Goal: Task Accomplishment & Management: Use online tool/utility

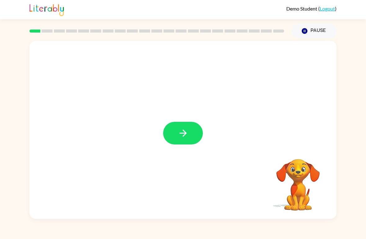
click at [186, 131] on icon "button" at bounding box center [183, 133] width 11 height 11
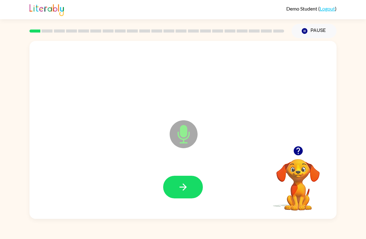
click at [188, 180] on button "button" at bounding box center [183, 187] width 40 height 23
click at [183, 189] on icon "button" at bounding box center [183, 187] width 11 height 11
click at [186, 190] on icon "button" at bounding box center [183, 187] width 11 height 11
click at [184, 187] on icon "button" at bounding box center [183, 187] width 11 height 11
click at [189, 186] on button "button" at bounding box center [183, 187] width 40 height 23
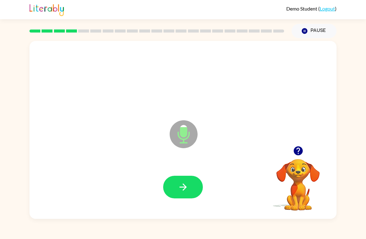
click at [185, 183] on icon "button" at bounding box center [183, 187] width 11 height 11
click at [188, 181] on button "button" at bounding box center [183, 187] width 40 height 23
click at [188, 185] on icon "button" at bounding box center [183, 187] width 11 height 11
click at [191, 181] on button "button" at bounding box center [183, 187] width 40 height 23
click at [187, 183] on icon "button" at bounding box center [183, 187] width 11 height 11
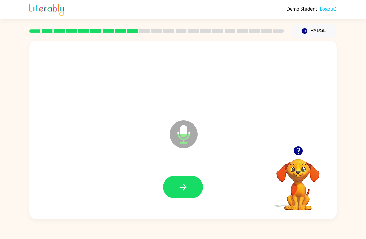
click at [180, 181] on button "button" at bounding box center [183, 187] width 40 height 23
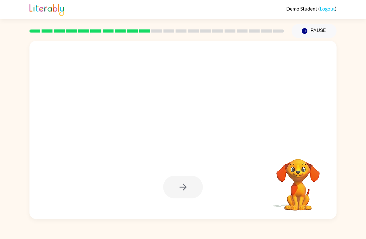
click at [317, 29] on button "Pause Pause" at bounding box center [314, 31] width 45 height 14
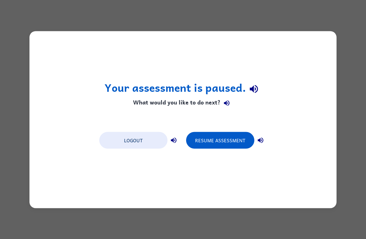
click at [280, 212] on div "Your assessment is paused. What would you like to do next? Logout Resume Assess…" at bounding box center [183, 119] width 366 height 239
click at [288, 214] on div "Your assessment is paused. What would you like to do next? Logout Resume Assess…" at bounding box center [183, 119] width 366 height 239
click at [321, 197] on div "Your assessment is paused. What would you like to do next? Logout Resume Assess…" at bounding box center [182, 119] width 307 height 177
click at [349, 176] on div "Your assessment is paused. What would you like to do next? Logout Resume Assess…" at bounding box center [183, 119] width 366 height 239
click at [347, 167] on div "Your assessment is paused. What would you like to do next? Logout Resume Assess…" at bounding box center [183, 119] width 366 height 239
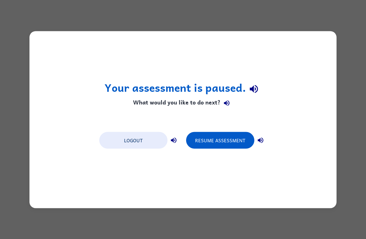
click at [144, 141] on button "Logout" at bounding box center [133, 140] width 68 height 17
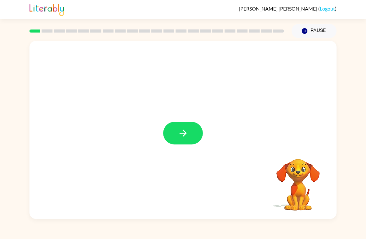
click at [188, 137] on icon "button" at bounding box center [183, 133] width 11 height 11
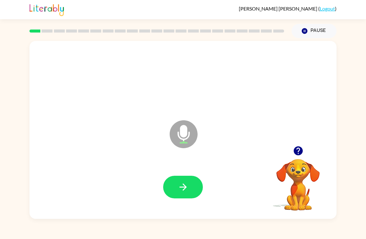
click at [181, 192] on icon "button" at bounding box center [183, 187] width 11 height 11
click at [179, 178] on button "button" at bounding box center [183, 187] width 40 height 23
click at [313, 33] on button "Pause Pause" at bounding box center [314, 31] width 45 height 14
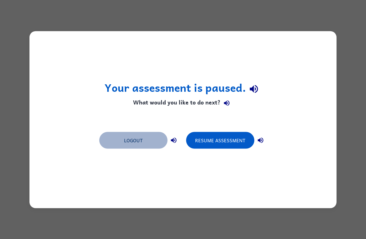
click at [145, 138] on button "Logout" at bounding box center [133, 140] width 68 height 17
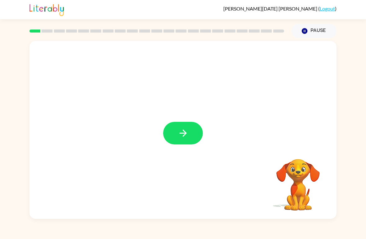
click at [190, 129] on button "button" at bounding box center [183, 133] width 40 height 23
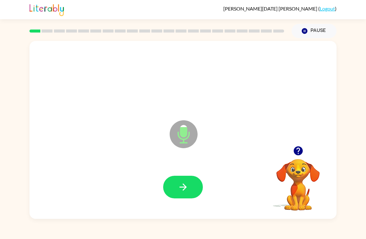
click at [187, 185] on icon "button" at bounding box center [183, 187] width 11 height 11
click at [179, 185] on icon "button" at bounding box center [183, 187] width 11 height 11
click at [186, 194] on button "button" at bounding box center [183, 187] width 40 height 23
click at [190, 191] on button "button" at bounding box center [183, 187] width 40 height 23
click at [193, 190] on button "button" at bounding box center [183, 187] width 40 height 23
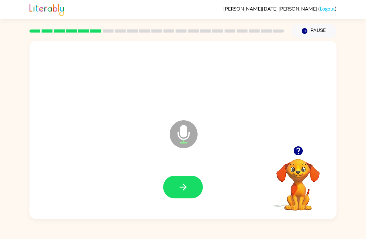
click at [186, 192] on icon "button" at bounding box center [183, 187] width 11 height 11
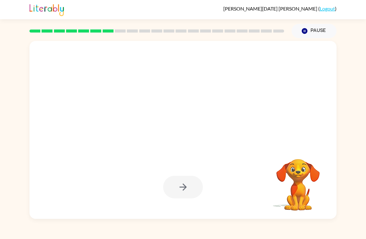
click at [317, 32] on button "Pause Pause" at bounding box center [314, 31] width 45 height 14
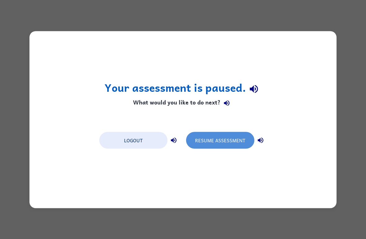
click at [221, 142] on button "Resume Assessment" at bounding box center [220, 140] width 68 height 17
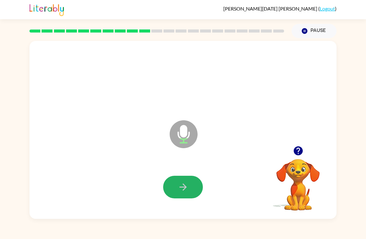
click at [178, 191] on icon "button" at bounding box center [183, 187] width 11 height 11
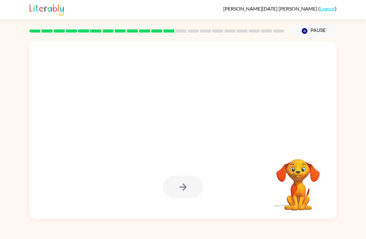
click at [311, 28] on button "Pause Pause" at bounding box center [314, 31] width 45 height 14
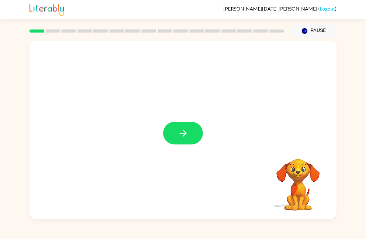
click at [182, 127] on button "button" at bounding box center [183, 133] width 40 height 23
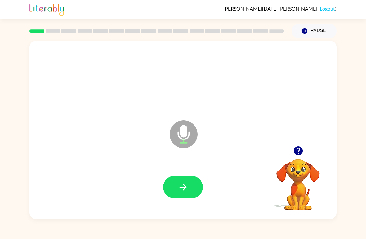
click at [184, 180] on button "button" at bounding box center [183, 187] width 40 height 23
click at [195, 181] on button "button" at bounding box center [183, 187] width 40 height 23
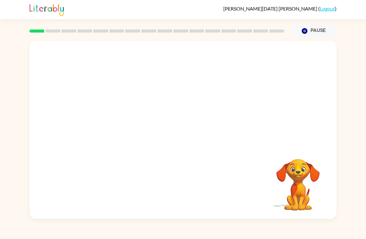
click at [314, 32] on button "Pause Pause" at bounding box center [314, 31] width 45 height 14
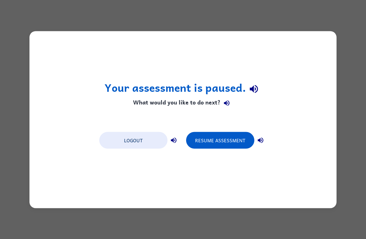
click at [197, 141] on button "Resume Assessment" at bounding box center [220, 140] width 68 height 17
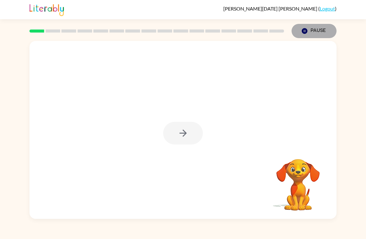
click at [307, 29] on icon "Pause" at bounding box center [304, 31] width 7 height 7
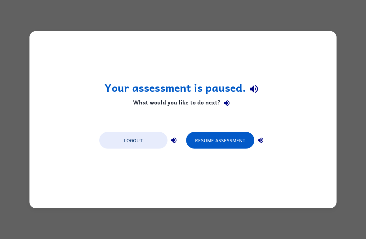
click at [214, 134] on button "Resume Assessment" at bounding box center [220, 140] width 68 height 17
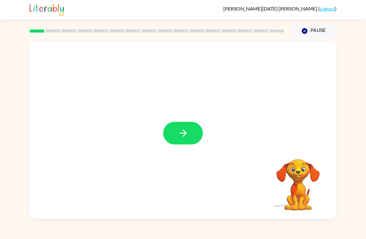
click at [183, 130] on icon "button" at bounding box center [182, 133] width 7 height 7
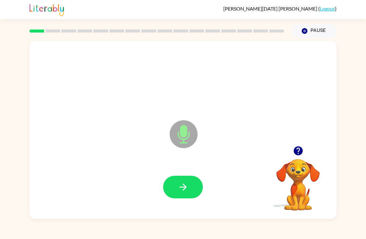
click at [188, 188] on icon "button" at bounding box center [183, 187] width 11 height 11
click at [177, 186] on button "button" at bounding box center [183, 187] width 40 height 23
click at [183, 188] on icon "button" at bounding box center [182, 187] width 7 height 7
click at [310, 28] on button "Pause Pause" at bounding box center [314, 31] width 45 height 14
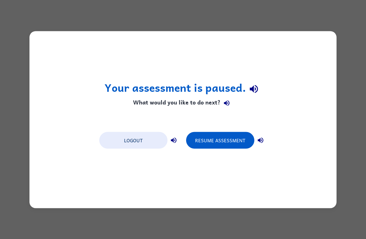
click at [220, 147] on button "Resume Assessment" at bounding box center [220, 140] width 68 height 17
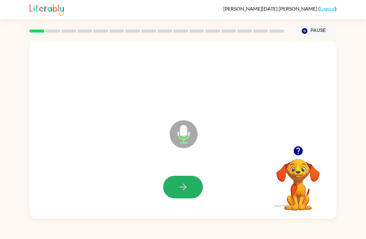
click at [178, 189] on icon "button" at bounding box center [183, 187] width 11 height 11
click at [188, 192] on icon "button" at bounding box center [183, 187] width 11 height 11
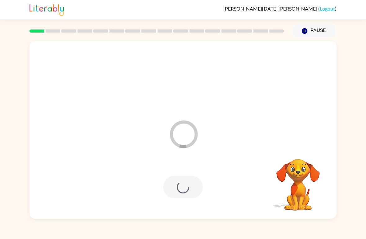
click at [310, 31] on button "Pause Pause" at bounding box center [314, 31] width 45 height 14
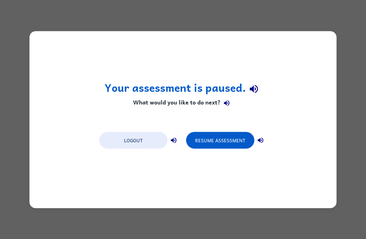
click at [215, 139] on button "Resume Assessment" at bounding box center [220, 140] width 68 height 17
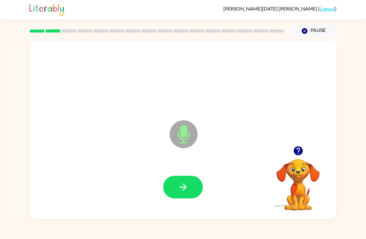
click at [203, 176] on div at bounding box center [183, 187] width 295 height 51
click at [195, 189] on button "button" at bounding box center [183, 187] width 40 height 23
click at [179, 190] on icon "button" at bounding box center [183, 187] width 11 height 11
click at [187, 190] on icon "button" at bounding box center [183, 187] width 11 height 11
click at [183, 193] on button "button" at bounding box center [183, 187] width 40 height 23
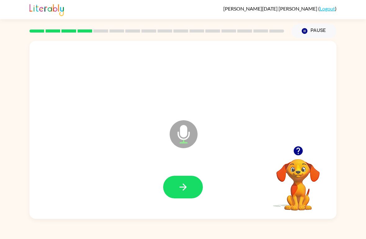
click at [175, 199] on button "button" at bounding box center [183, 187] width 40 height 23
click at [174, 191] on button "button" at bounding box center [183, 187] width 40 height 23
click at [181, 190] on icon "button" at bounding box center [183, 187] width 11 height 11
click at [186, 186] on icon "button" at bounding box center [183, 187] width 11 height 11
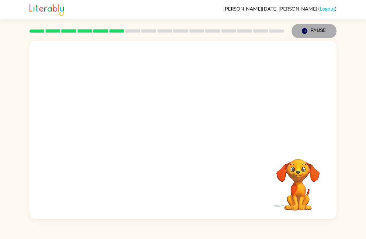
click at [313, 29] on button "Pause Pause" at bounding box center [314, 31] width 45 height 14
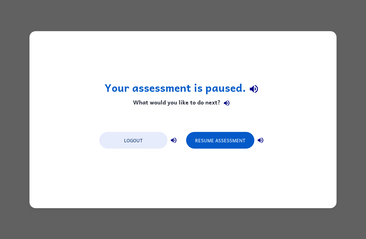
click at [226, 140] on button "Resume Assessment" at bounding box center [220, 140] width 68 height 17
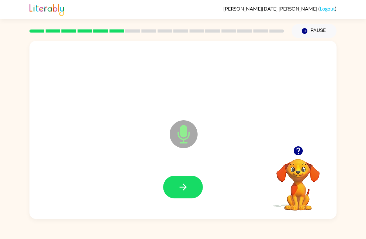
click at [185, 186] on icon "button" at bounding box center [182, 187] width 7 height 7
click at [199, 188] on button "button" at bounding box center [183, 187] width 40 height 23
click at [179, 182] on icon "button" at bounding box center [183, 187] width 11 height 11
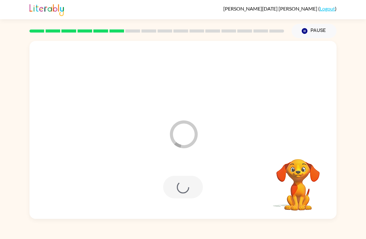
click at [311, 29] on button "Pause Pause" at bounding box center [314, 31] width 45 height 14
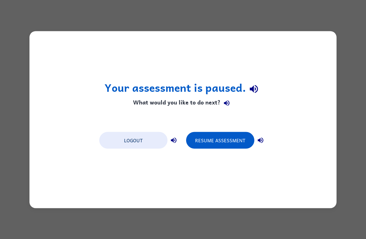
click at [222, 141] on button "Resume Assessment" at bounding box center [220, 140] width 68 height 17
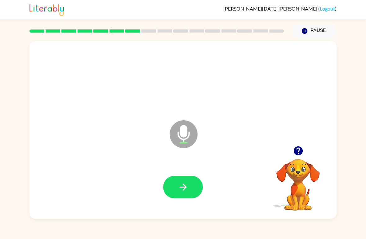
click at [182, 187] on icon "button" at bounding box center [183, 187] width 11 height 11
click at [180, 189] on icon "button" at bounding box center [183, 187] width 11 height 11
click at [182, 189] on icon "button" at bounding box center [183, 187] width 11 height 11
click at [185, 189] on icon "button" at bounding box center [182, 187] width 7 height 7
click at [192, 185] on button "button" at bounding box center [183, 187] width 40 height 23
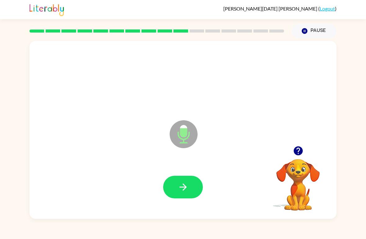
click at [179, 183] on icon "button" at bounding box center [183, 187] width 11 height 11
click at [189, 186] on button "button" at bounding box center [183, 187] width 40 height 23
click at [181, 187] on icon "button" at bounding box center [183, 187] width 11 height 11
click at [195, 186] on button "button" at bounding box center [183, 187] width 40 height 23
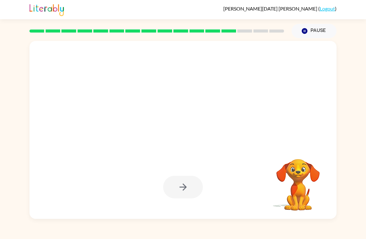
click at [190, 193] on div at bounding box center [183, 187] width 40 height 23
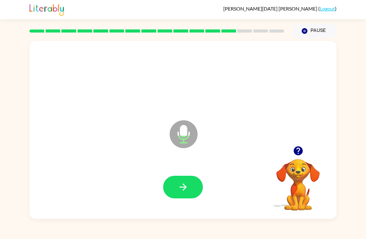
click at [175, 185] on button "button" at bounding box center [183, 187] width 40 height 23
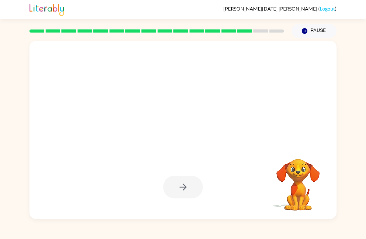
click at [310, 31] on button "Pause Pause" at bounding box center [314, 31] width 45 height 14
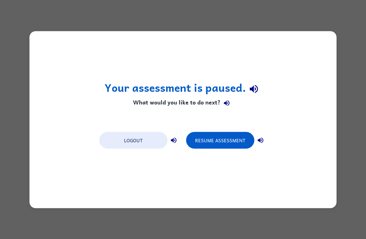
click at [222, 137] on button "Resume Assessment" at bounding box center [220, 140] width 68 height 17
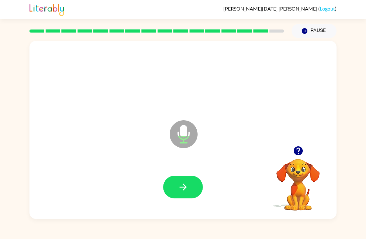
click at [181, 190] on icon "button" at bounding box center [183, 187] width 11 height 11
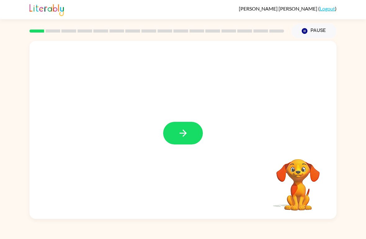
click at [181, 132] on icon "button" at bounding box center [183, 133] width 11 height 11
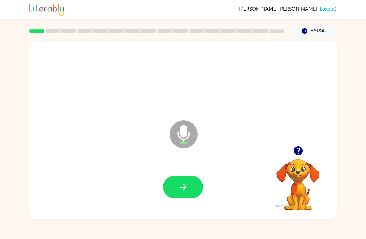
click at [171, 188] on button "button" at bounding box center [183, 187] width 40 height 23
click at [182, 184] on icon "button" at bounding box center [183, 187] width 11 height 11
click at [184, 195] on button "button" at bounding box center [183, 187] width 40 height 23
click at [184, 189] on icon "button" at bounding box center [183, 187] width 11 height 11
click at [187, 179] on button "button" at bounding box center [183, 187] width 40 height 23
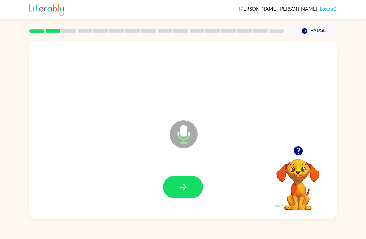
click at [172, 186] on button "button" at bounding box center [183, 187] width 40 height 23
click at [187, 188] on icon "button" at bounding box center [183, 187] width 11 height 11
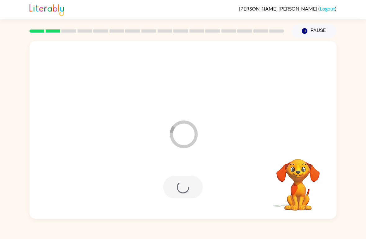
click at [307, 29] on icon "Pause" at bounding box center [304, 31] width 7 height 7
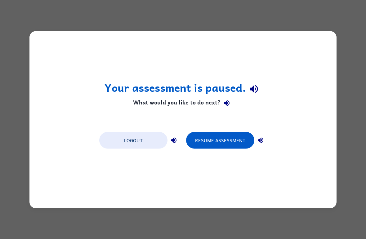
click at [217, 141] on button "Resume Assessment" at bounding box center [220, 140] width 68 height 17
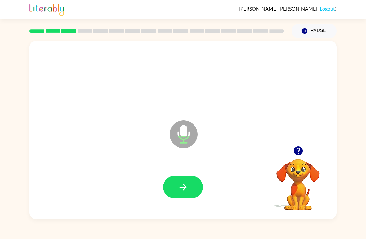
click at [177, 187] on button "button" at bounding box center [183, 187] width 40 height 23
click at [190, 184] on button "button" at bounding box center [183, 187] width 40 height 23
click at [183, 194] on button "button" at bounding box center [183, 187] width 40 height 23
click at [185, 188] on icon "button" at bounding box center [182, 187] width 7 height 7
click at [176, 187] on button "button" at bounding box center [183, 187] width 40 height 23
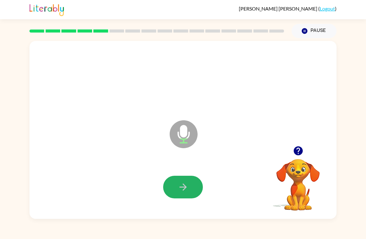
click at [188, 190] on icon "button" at bounding box center [183, 187] width 11 height 11
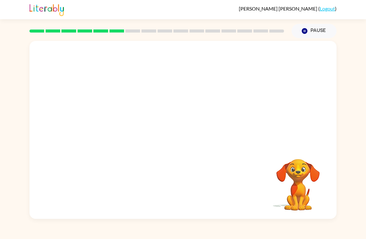
click at [318, 27] on button "Pause Pause" at bounding box center [314, 31] width 45 height 14
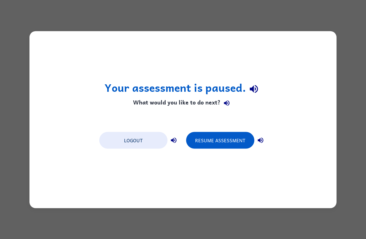
click at [230, 142] on button "Resume Assessment" at bounding box center [220, 140] width 68 height 17
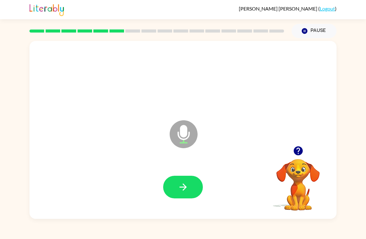
click at [178, 184] on icon "button" at bounding box center [183, 187] width 11 height 11
click at [195, 195] on button "button" at bounding box center [183, 187] width 40 height 23
click at [181, 186] on icon "button" at bounding box center [183, 187] width 11 height 11
click at [186, 189] on icon "button" at bounding box center [183, 187] width 11 height 11
click at [176, 189] on button "button" at bounding box center [183, 187] width 40 height 23
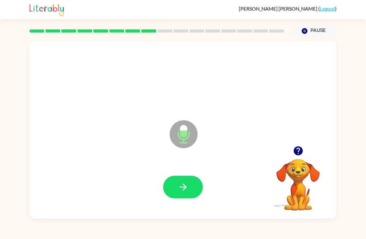
click at [185, 185] on icon "button" at bounding box center [183, 187] width 11 height 11
click at [174, 188] on button "button" at bounding box center [183, 187] width 40 height 23
click at [193, 183] on button "button" at bounding box center [183, 187] width 40 height 23
click at [190, 189] on button "button" at bounding box center [183, 187] width 40 height 23
click at [187, 192] on icon "button" at bounding box center [183, 187] width 11 height 11
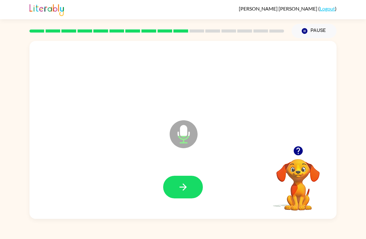
click at [188, 189] on icon "button" at bounding box center [183, 187] width 11 height 11
click at [185, 187] on icon "button" at bounding box center [183, 187] width 11 height 11
click at [191, 187] on button "button" at bounding box center [183, 187] width 40 height 23
click at [185, 182] on icon "button" at bounding box center [183, 187] width 11 height 11
click at [183, 190] on icon "button" at bounding box center [182, 187] width 7 height 7
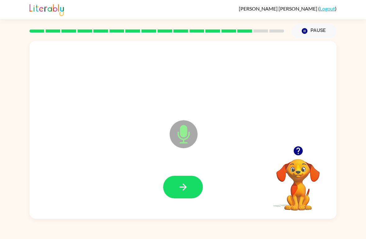
click at [190, 189] on button "button" at bounding box center [183, 187] width 40 height 23
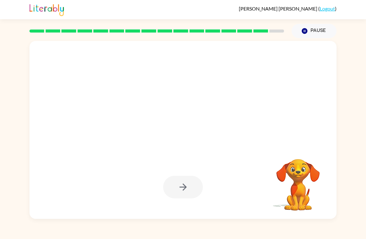
click at [312, 32] on button "Pause Pause" at bounding box center [314, 31] width 45 height 14
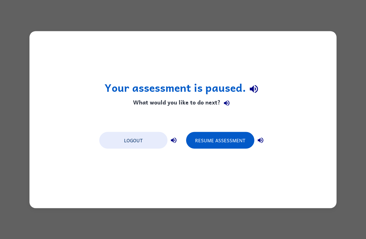
click at [227, 146] on button "Resume Assessment" at bounding box center [220, 140] width 68 height 17
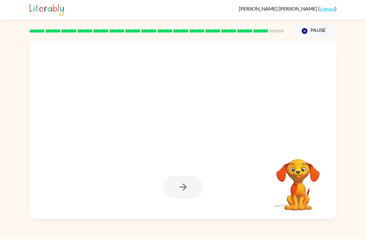
click at [314, 31] on button "Pause Pause" at bounding box center [314, 31] width 45 height 14
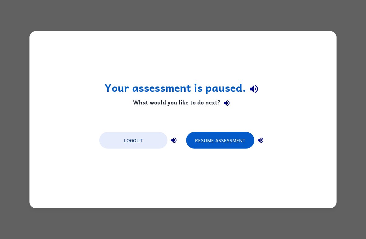
click at [233, 142] on button "Resume Assessment" at bounding box center [220, 140] width 68 height 17
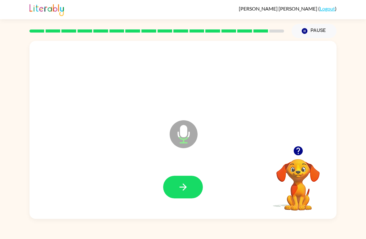
click at [195, 197] on button "button" at bounding box center [183, 187] width 40 height 23
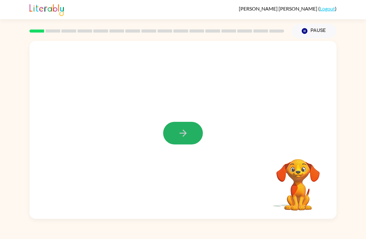
click at [186, 136] on icon "button" at bounding box center [183, 133] width 11 height 11
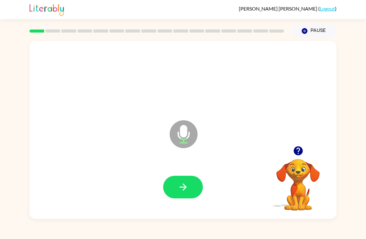
click at [184, 187] on icon "button" at bounding box center [183, 187] width 11 height 11
click at [183, 185] on icon "button" at bounding box center [182, 187] width 7 height 7
click at [177, 189] on button "button" at bounding box center [183, 187] width 40 height 23
click at [179, 190] on icon "button" at bounding box center [183, 187] width 11 height 11
click at [175, 193] on button "button" at bounding box center [183, 187] width 40 height 23
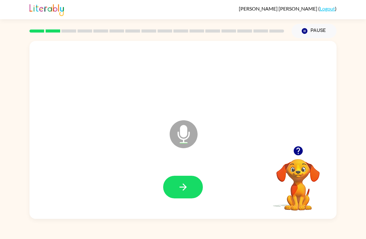
click at [190, 197] on button "button" at bounding box center [183, 187] width 40 height 23
click at [175, 194] on button "button" at bounding box center [183, 187] width 40 height 23
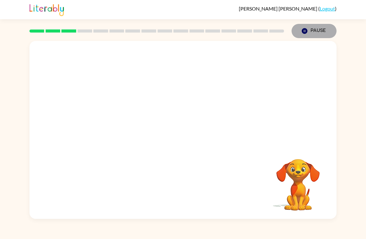
click at [312, 31] on button "Pause Pause" at bounding box center [314, 31] width 45 height 14
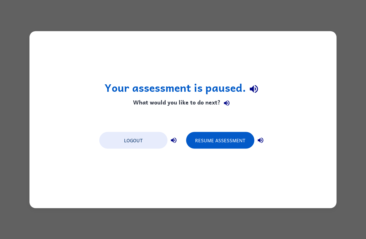
click at [230, 140] on button "Resume Assessment" at bounding box center [220, 140] width 68 height 17
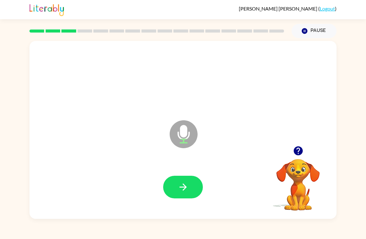
click at [180, 190] on icon "button" at bounding box center [183, 187] width 11 height 11
click at [170, 193] on button "button" at bounding box center [183, 187] width 40 height 23
click at [188, 189] on icon "button" at bounding box center [183, 187] width 11 height 11
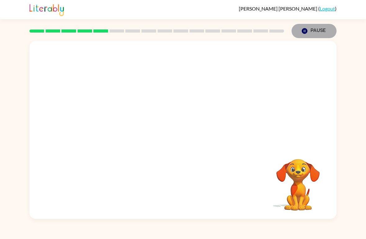
click at [318, 34] on button "Pause Pause" at bounding box center [314, 31] width 45 height 14
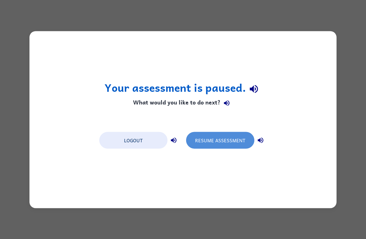
click at [223, 138] on button "Resume Assessment" at bounding box center [220, 140] width 68 height 17
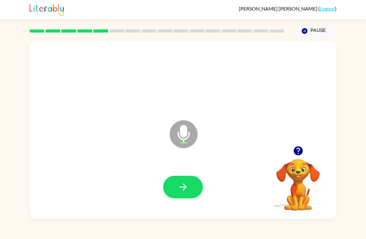
click at [187, 188] on icon "button" at bounding box center [183, 187] width 11 height 11
click at [189, 183] on button "button" at bounding box center [183, 187] width 40 height 23
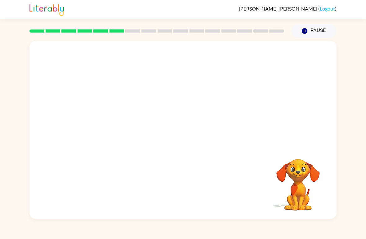
click at [309, 26] on button "Pause Pause" at bounding box center [314, 31] width 45 height 14
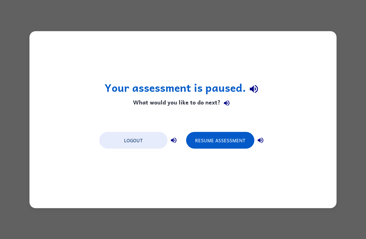
click at [222, 137] on button "Resume Assessment" at bounding box center [220, 140] width 68 height 17
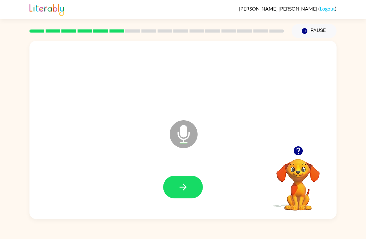
click at [172, 185] on button "button" at bounding box center [183, 187] width 40 height 23
click at [178, 178] on button "button" at bounding box center [183, 187] width 40 height 23
click at [180, 181] on button "button" at bounding box center [183, 187] width 40 height 23
click at [178, 188] on icon "button" at bounding box center [183, 187] width 11 height 11
click at [181, 193] on icon "button" at bounding box center [183, 187] width 11 height 11
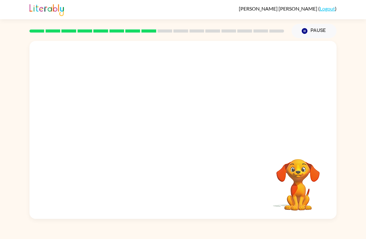
click at [312, 27] on button "Pause Pause" at bounding box center [314, 31] width 45 height 14
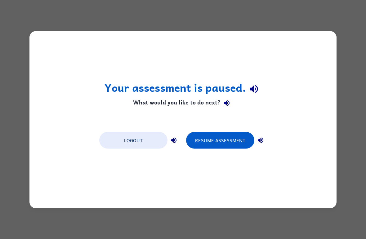
click at [217, 136] on button "Resume Assessment" at bounding box center [220, 140] width 68 height 17
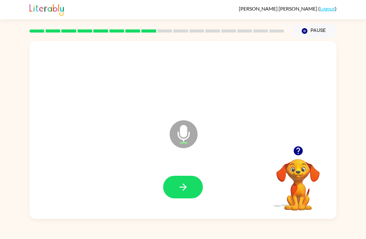
click at [179, 189] on icon "button" at bounding box center [183, 187] width 11 height 11
click at [188, 182] on button "button" at bounding box center [183, 187] width 40 height 23
click at [190, 187] on button "button" at bounding box center [183, 187] width 40 height 23
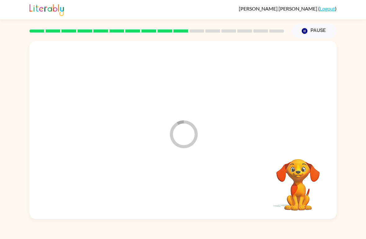
click at [322, 29] on button "Pause Pause" at bounding box center [314, 31] width 45 height 14
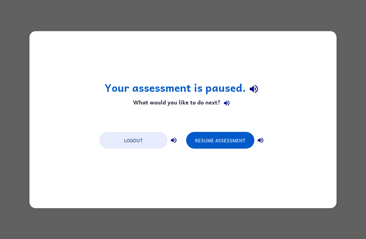
click at [205, 148] on button "Resume Assessment" at bounding box center [220, 140] width 68 height 17
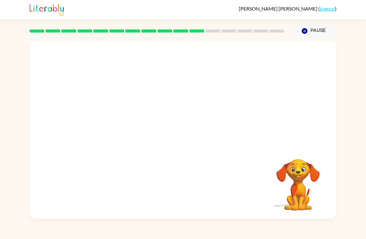
click at [316, 30] on button "Pause Pause" at bounding box center [314, 31] width 45 height 14
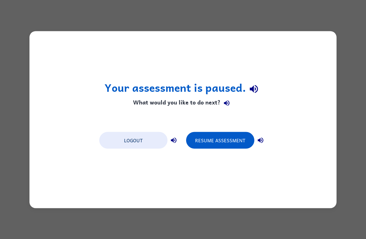
click at [232, 132] on button "Resume Assessment" at bounding box center [220, 140] width 68 height 17
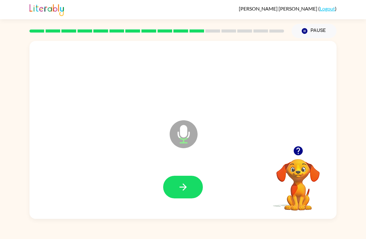
click at [186, 185] on icon "button" at bounding box center [183, 187] width 11 height 11
click at [186, 186] on icon "button" at bounding box center [183, 187] width 11 height 11
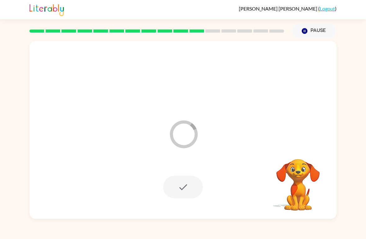
click at [304, 29] on icon "button" at bounding box center [305, 31] width 6 height 6
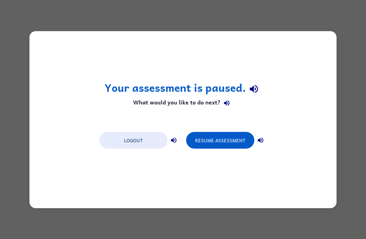
click at [221, 144] on button "Resume Assessment" at bounding box center [220, 140] width 68 height 17
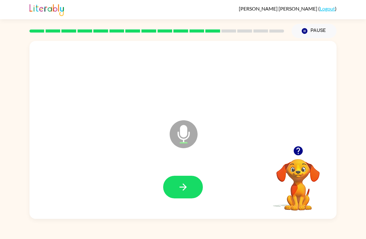
click at [180, 186] on icon "button" at bounding box center [183, 187] width 11 height 11
click at [177, 188] on button "button" at bounding box center [183, 187] width 40 height 23
click at [179, 183] on icon "button" at bounding box center [183, 187] width 11 height 11
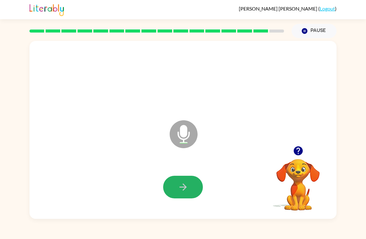
click at [181, 194] on button "button" at bounding box center [183, 187] width 40 height 23
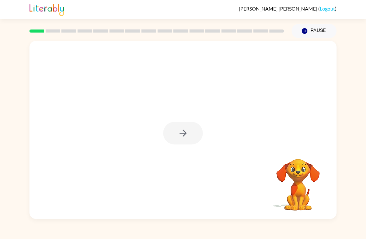
click at [181, 132] on div at bounding box center [183, 133] width 40 height 23
click at [182, 132] on div at bounding box center [183, 133] width 40 height 23
click at [187, 137] on icon "button" at bounding box center [183, 133] width 11 height 11
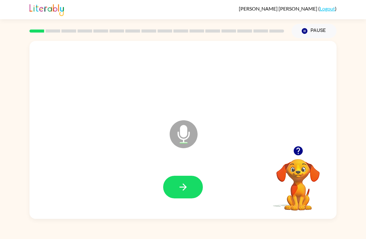
click at [192, 217] on div "Microphone The Microphone is here when it is your turn to talk" at bounding box center [182, 130] width 307 height 178
click at [185, 175] on div at bounding box center [183, 187] width 295 height 51
click at [185, 189] on icon "button" at bounding box center [182, 187] width 7 height 7
click at [176, 195] on button "button" at bounding box center [183, 187] width 40 height 23
click at [170, 179] on button "button" at bounding box center [183, 187] width 40 height 23
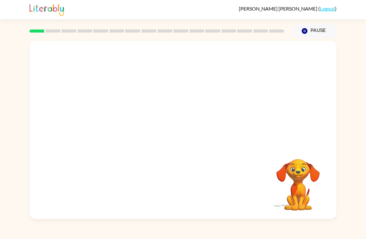
click at [304, 33] on icon "button" at bounding box center [305, 31] width 6 height 6
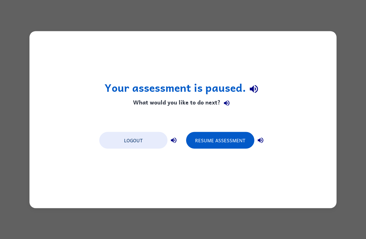
click at [210, 141] on button "Resume Assessment" at bounding box center [220, 140] width 68 height 17
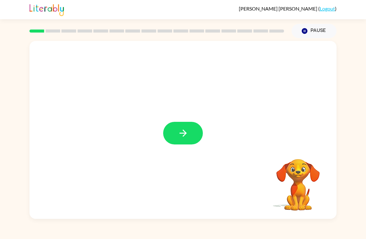
click at [187, 130] on icon "button" at bounding box center [183, 133] width 11 height 11
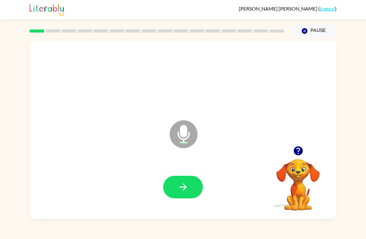
click at [183, 182] on icon "button" at bounding box center [183, 187] width 11 height 11
click at [181, 184] on icon "button" at bounding box center [183, 187] width 11 height 11
click at [176, 177] on button "button" at bounding box center [183, 187] width 40 height 23
click at [185, 190] on icon "button" at bounding box center [183, 187] width 11 height 11
click at [190, 186] on button "button" at bounding box center [183, 187] width 40 height 23
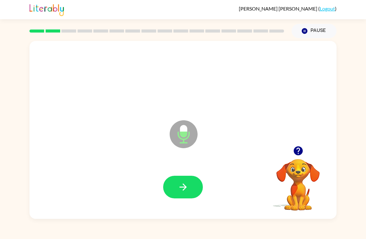
click at [176, 182] on button "button" at bounding box center [183, 187] width 40 height 23
click at [181, 188] on icon "button" at bounding box center [183, 187] width 11 height 11
click at [167, 189] on button "button" at bounding box center [183, 187] width 40 height 23
click at [198, 192] on button "button" at bounding box center [183, 187] width 40 height 23
click at [176, 188] on button "button" at bounding box center [183, 187] width 40 height 23
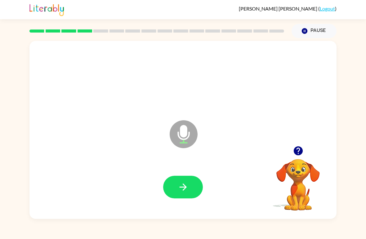
click at [191, 192] on button "button" at bounding box center [183, 187] width 40 height 23
click at [179, 183] on icon "button" at bounding box center [183, 187] width 11 height 11
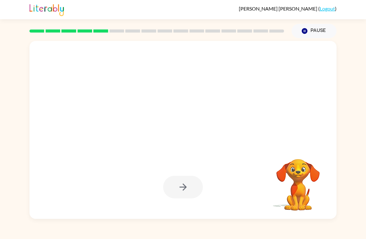
click at [130, 182] on div at bounding box center [183, 187] width 295 height 51
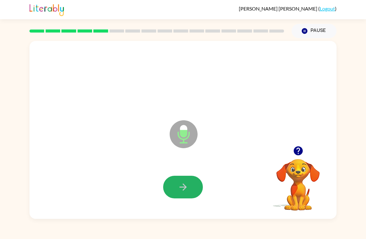
click at [191, 191] on button "button" at bounding box center [183, 187] width 40 height 23
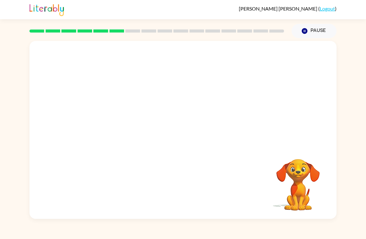
click at [311, 32] on button "Pause Pause" at bounding box center [314, 31] width 45 height 14
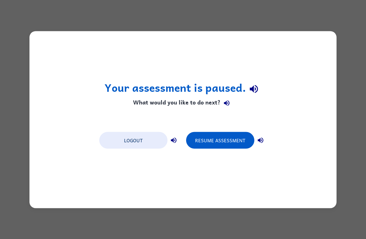
click at [224, 141] on button "Resume Assessment" at bounding box center [220, 140] width 68 height 17
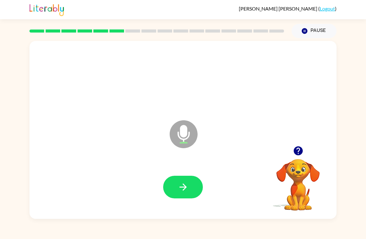
click at [181, 183] on icon "button" at bounding box center [183, 187] width 11 height 11
click at [173, 188] on button "button" at bounding box center [183, 187] width 40 height 23
click at [184, 184] on icon "button" at bounding box center [183, 187] width 11 height 11
click at [173, 182] on button "button" at bounding box center [183, 187] width 40 height 23
click at [172, 188] on button "button" at bounding box center [183, 187] width 40 height 23
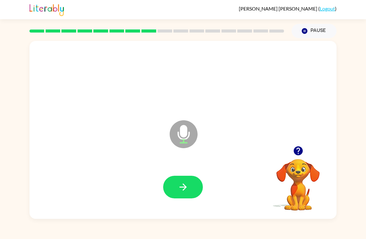
click at [175, 184] on button "button" at bounding box center [183, 187] width 40 height 23
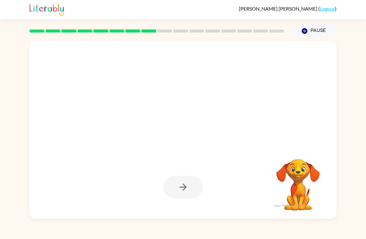
click at [4, 110] on div "Your browser must support playing .mp4 files to use Literably. Please try using…" at bounding box center [183, 128] width 366 height 181
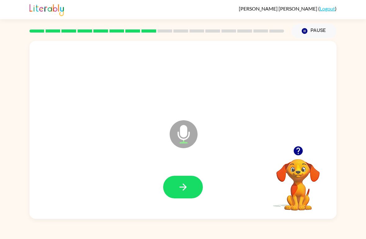
click at [177, 187] on button "button" at bounding box center [183, 187] width 40 height 23
click at [196, 188] on div at bounding box center [183, 187] width 40 height 23
click at [182, 194] on button "button" at bounding box center [183, 187] width 40 height 23
click at [181, 177] on button "button" at bounding box center [183, 187] width 40 height 23
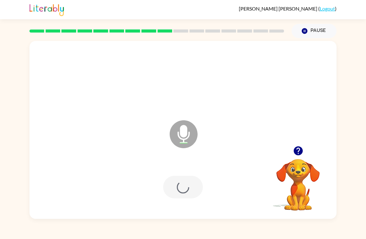
click at [180, 178] on div at bounding box center [183, 187] width 40 height 23
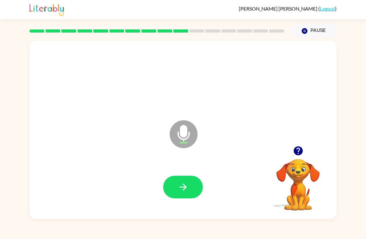
click at [184, 182] on icon "button" at bounding box center [183, 187] width 11 height 11
click at [185, 184] on icon "button" at bounding box center [183, 187] width 11 height 11
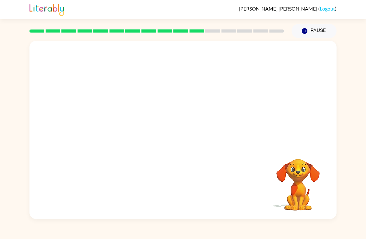
click at [318, 29] on button "Pause Pause" at bounding box center [314, 31] width 45 height 14
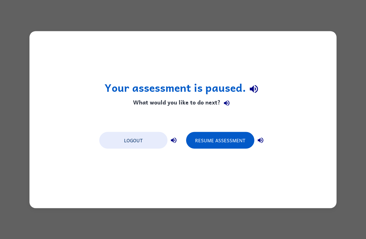
click at [235, 142] on button "Resume Assessment" at bounding box center [220, 140] width 68 height 17
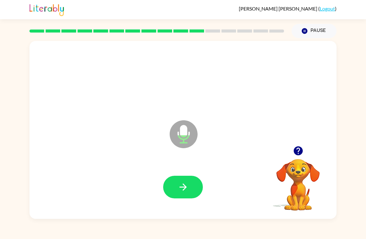
click at [181, 190] on icon "button" at bounding box center [183, 187] width 11 height 11
click at [175, 185] on button "button" at bounding box center [183, 187] width 40 height 23
click at [182, 185] on icon "button" at bounding box center [183, 187] width 11 height 11
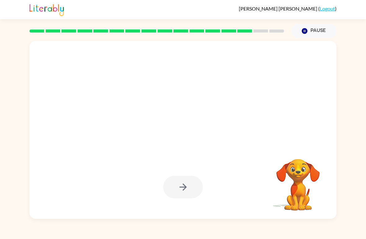
click at [312, 33] on button "Pause Pause" at bounding box center [314, 31] width 45 height 14
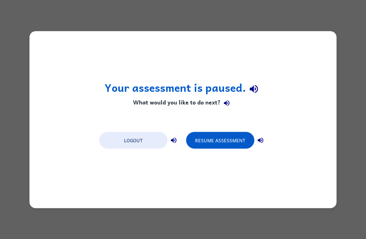
click at [236, 136] on button "Resume Assessment" at bounding box center [220, 140] width 68 height 17
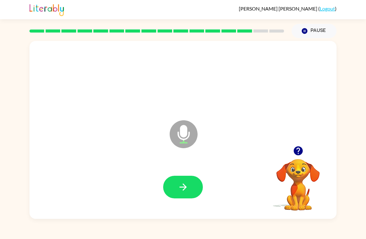
click at [184, 186] on icon "button" at bounding box center [182, 187] width 7 height 7
click at [194, 191] on button "button" at bounding box center [183, 187] width 40 height 23
